Goal: Navigation & Orientation: Find specific page/section

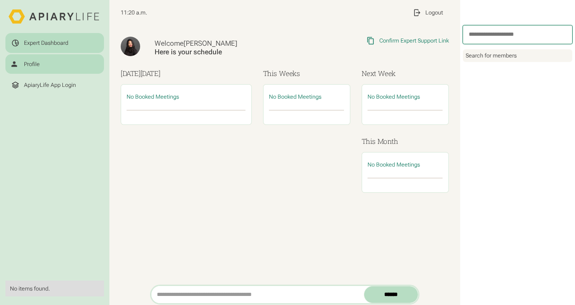
click at [46, 62] on div "Profile" at bounding box center [54, 64] width 87 height 9
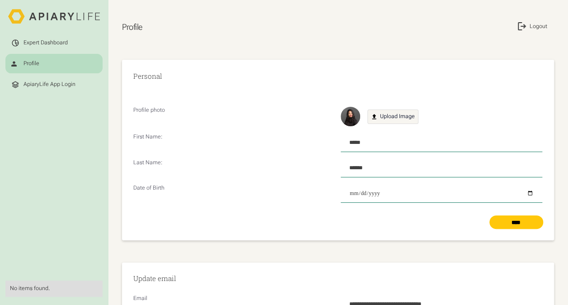
click at [45, 29] on div "Expert Dashboard Profile ApiaryLife App Login No items found." at bounding box center [54, 152] width 109 height 288
click at [43, 38] on link "Expert Dashboard" at bounding box center [53, 42] width 97 height 19
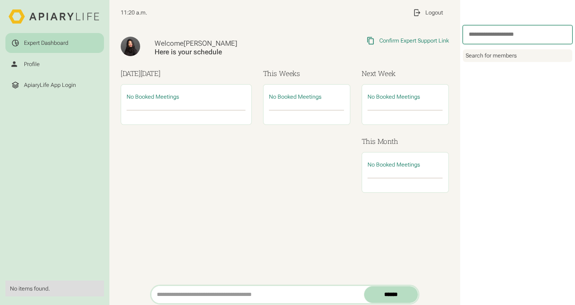
scroll to position [7, 0]
